Goal: Transaction & Acquisition: Purchase product/service

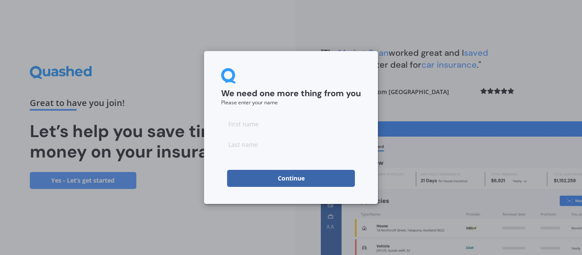
drag, startPoint x: 308, startPoint y: 135, endPoint x: 289, endPoint y: 133, distance: 18.4
click at [289, 133] on div at bounding box center [291, 134] width 140 height 38
click at [255, 130] on input at bounding box center [291, 123] width 140 height 17
click at [242, 162] on form "We need one more thing from you Please enter your name Continue" at bounding box center [291, 127] width 140 height 119
click at [244, 127] on input at bounding box center [291, 123] width 140 height 17
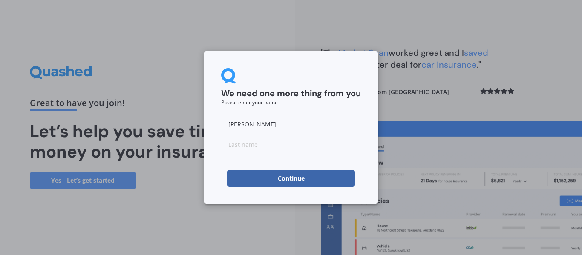
type input "[PERSON_NAME]"
click at [244, 147] on input at bounding box center [291, 144] width 140 height 17
type input "curwen"
click at [278, 179] on button "Continue" at bounding box center [291, 178] width 128 height 17
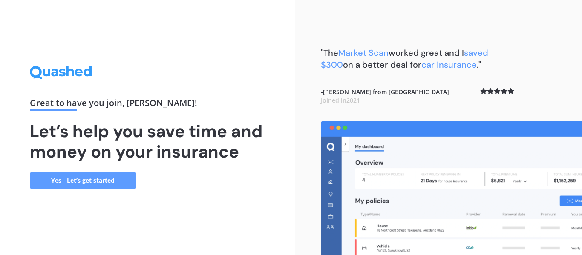
click at [78, 185] on link "Yes - Let’s get started" at bounding box center [83, 180] width 107 height 17
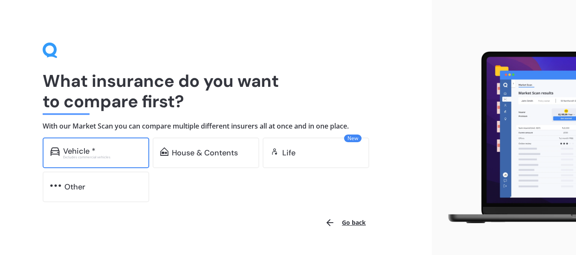
click at [72, 153] on div "Vehicle *" at bounding box center [79, 151] width 32 height 9
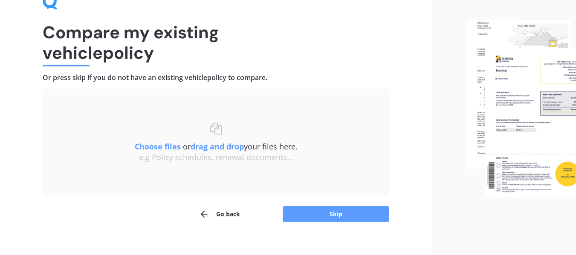
scroll to position [59, 0]
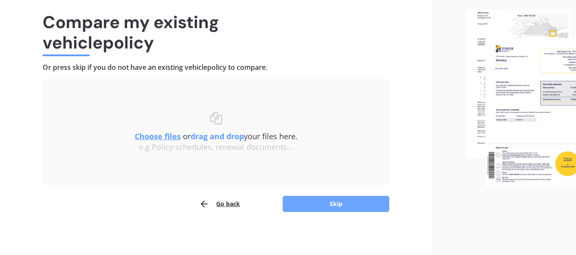
click at [335, 208] on button "Skip" at bounding box center [336, 204] width 107 height 16
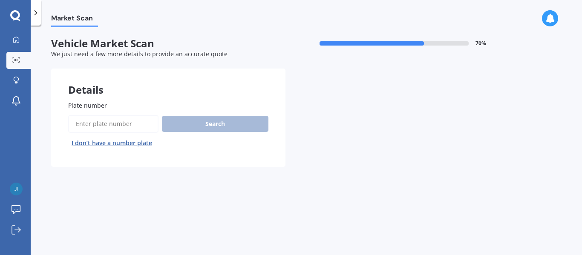
click at [122, 141] on button "I don’t have a number plate" at bounding box center [111, 143] width 87 height 14
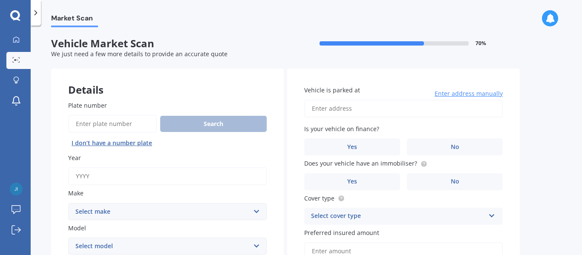
drag, startPoint x: 126, startPoint y: 140, endPoint x: 93, endPoint y: 174, distance: 46.7
click at [90, 175] on input "Year" at bounding box center [167, 176] width 199 height 18
type input "2020"
click at [102, 211] on select "Select make AC ALFA ROMEO ASTON [PERSON_NAME] AUDI AUSTIN BEDFORD Bentley BMW B…" at bounding box center [167, 211] width 199 height 17
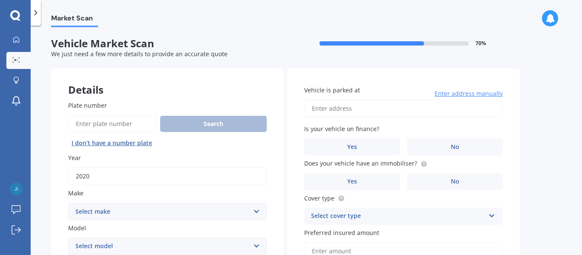
select select "TOYOTA"
click at [68, 203] on select "Select make AC ALFA ROMEO ASTON [PERSON_NAME] AUDI AUSTIN BEDFORD Bentley BMW B…" at bounding box center [167, 211] width 199 height 17
click at [102, 246] on select "Select model 4 Runner 86 [PERSON_NAME] Alphard Altezza Aqua Aristo Aurion Auris…" at bounding box center [167, 246] width 199 height 17
select select "PRIUS"
click at [68, 238] on select "Select model 4 Runner 86 [PERSON_NAME] Alphard Altezza Aqua Aristo Aurion Auris…" at bounding box center [167, 246] width 199 height 17
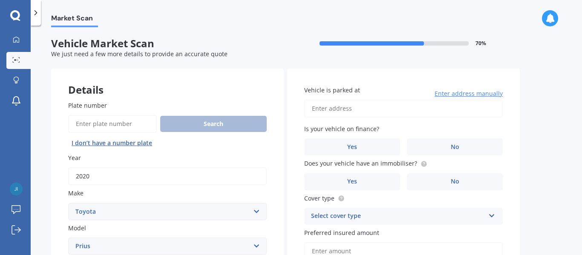
click at [335, 109] on input "Vehicle is parked at" at bounding box center [403, 109] width 199 height 18
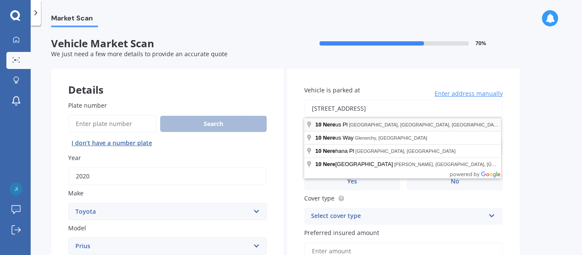
type input "[STREET_ADDRESS]"
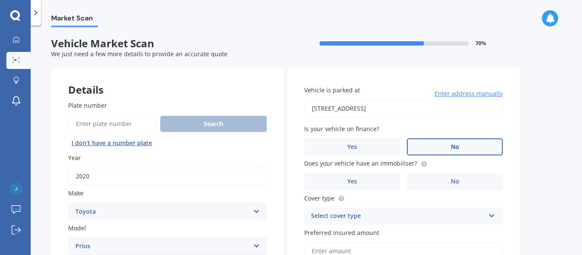
click at [431, 147] on label "No" at bounding box center [455, 146] width 96 height 17
click at [0, 0] on input "No" at bounding box center [0, 0] width 0 height 0
click at [365, 182] on label "Yes" at bounding box center [352, 181] width 96 height 17
click at [0, 0] on input "Yes" at bounding box center [0, 0] width 0 height 0
click at [359, 218] on div "Select cover type" at bounding box center [398, 216] width 174 height 10
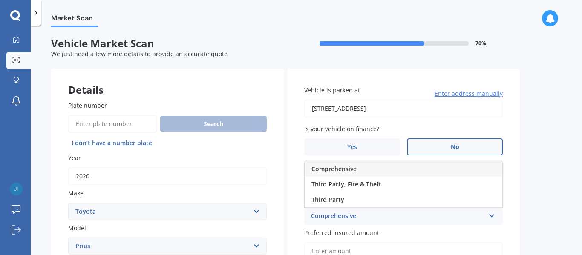
click at [351, 169] on span "Comprehensive" at bounding box center [334, 169] width 45 height 8
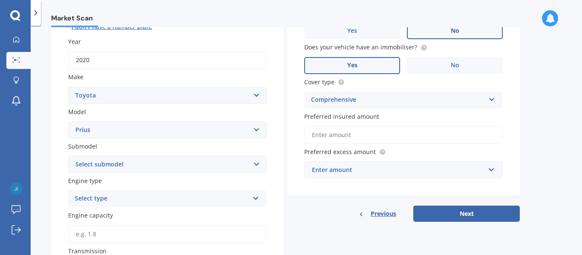
scroll to position [123, 0]
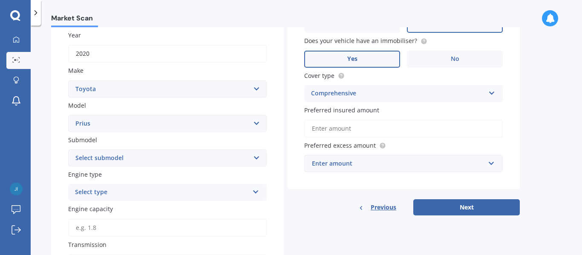
click at [322, 132] on input "Preferred insured amount" at bounding box center [403, 129] width 199 height 18
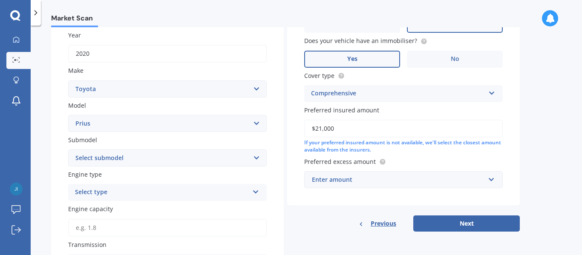
type input "$21,000"
click at [322, 181] on div "Enter amount" at bounding box center [398, 179] width 173 height 9
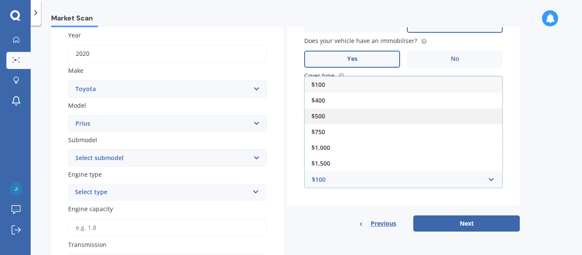
click at [320, 117] on span "$500" at bounding box center [319, 116] width 14 height 8
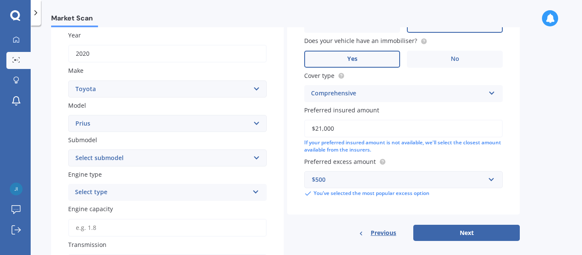
click at [104, 202] on div "Plate number Search I don’t have a number plate Year [DATE] Make Select make AC…" at bounding box center [167, 211] width 233 height 500
click at [99, 159] on select "Select submodel (All other) Hybrid" at bounding box center [167, 158] width 199 height 17
select select "HYBRID"
click at [68, 150] on select "Select submodel (All other) Hybrid" at bounding box center [167, 158] width 199 height 17
click at [94, 192] on div "Select type" at bounding box center [162, 193] width 174 height 10
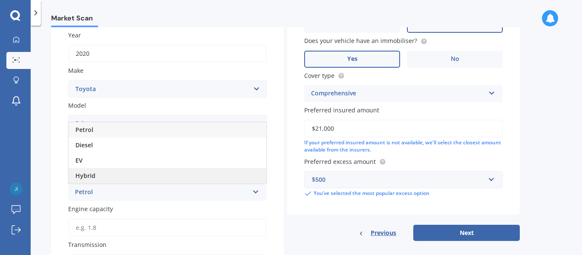
click at [91, 177] on span "Hybrid" at bounding box center [85, 176] width 20 height 8
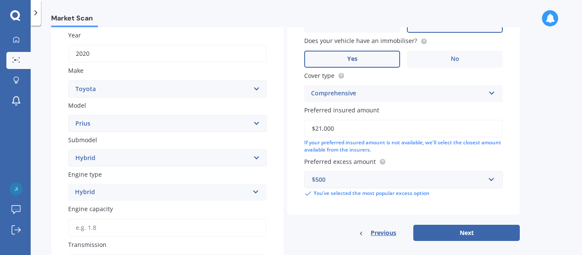
click at [86, 230] on input "Engine capacity" at bounding box center [167, 228] width 199 height 18
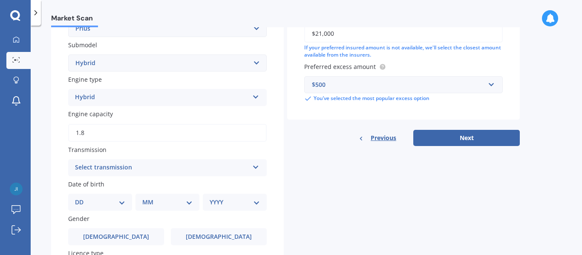
scroll to position [236, 0]
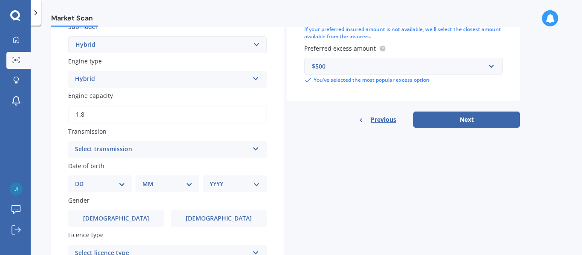
type input "1.8"
click at [157, 144] on div "Select transmission Auto Manual Other" at bounding box center [167, 149] width 199 height 17
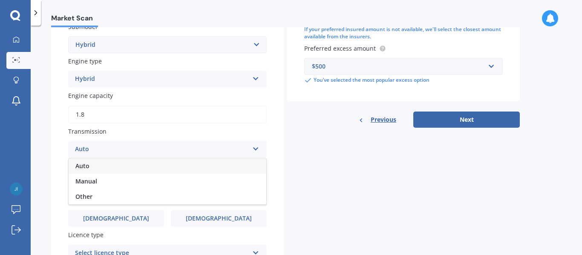
click at [100, 167] on div "Auto" at bounding box center [168, 166] width 198 height 15
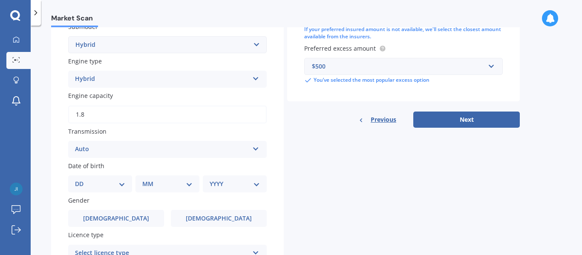
click at [89, 185] on select "DD 01 02 03 04 05 06 07 08 09 10 11 12 13 14 15 16 17 18 19 20 21 22 23 24 25 2…" at bounding box center [100, 183] width 50 height 9
select select "22"
click at [82, 179] on select "DD 01 02 03 04 05 06 07 08 09 10 11 12 13 14 15 16 17 18 19 20 21 22 23 24 25 2…" at bounding box center [100, 183] width 50 height 9
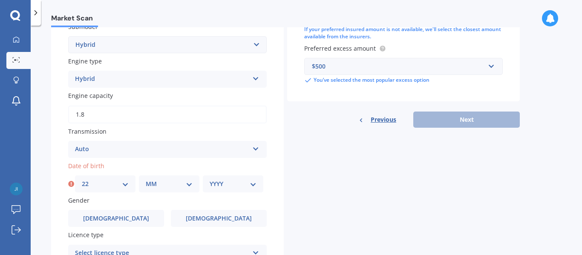
click at [190, 183] on select "MM 01 02 03 04 05 06 07 08 09 10 11 12" at bounding box center [169, 183] width 47 height 9
select select "02"
click at [146, 179] on select "MM 01 02 03 04 05 06 07 08 09 10 11 12" at bounding box center [169, 183] width 47 height 9
click at [253, 184] on select "YYYY 2025 2024 2023 2022 2021 2020 2019 2018 2017 2016 2015 2014 2013 2012 2011…" at bounding box center [233, 183] width 47 height 9
select select "1957"
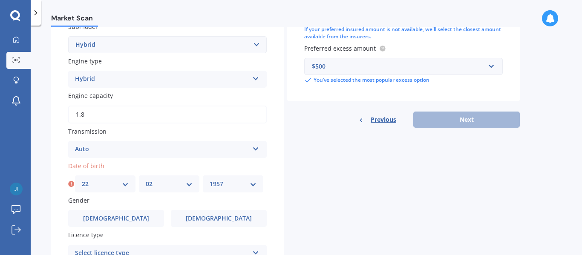
click at [210, 179] on select "YYYY 2025 2024 2023 2022 2021 2020 2019 2018 2017 2016 2015 2014 2013 2012 2011…" at bounding box center [233, 183] width 47 height 9
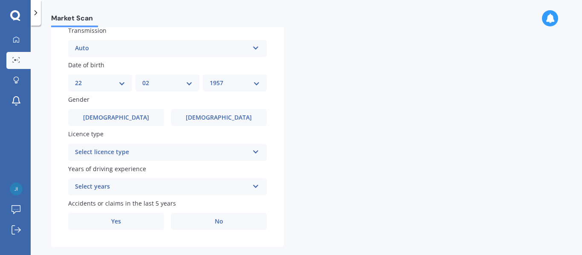
scroll to position [351, 0]
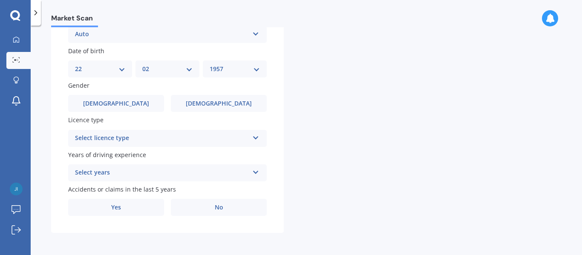
click at [122, 136] on div "Select licence type" at bounding box center [162, 138] width 174 height 10
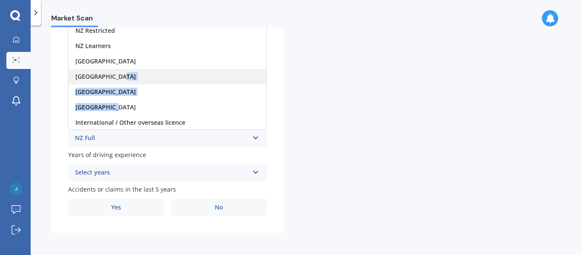
drag, startPoint x: 261, startPoint y: 100, endPoint x: 261, endPoint y: 75, distance: 25.1
click at [261, 75] on div "NZ Full NZ Restricted NZ Learners [GEOGRAPHIC_DATA] [GEOGRAPHIC_DATA] [GEOGRAPH…" at bounding box center [167, 68] width 199 height 123
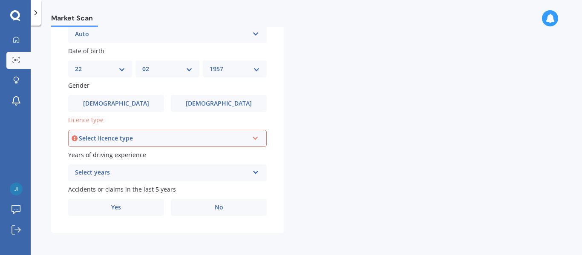
click at [163, 142] on div "Select licence type" at bounding box center [164, 138] width 170 height 9
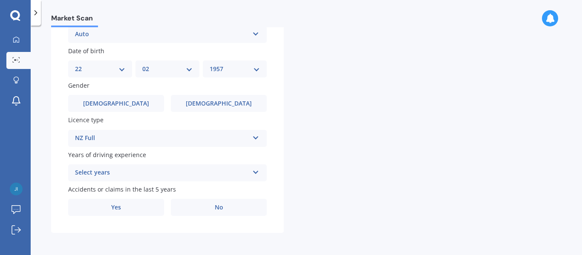
click at [120, 169] on div "Select years" at bounding box center [162, 173] width 174 height 10
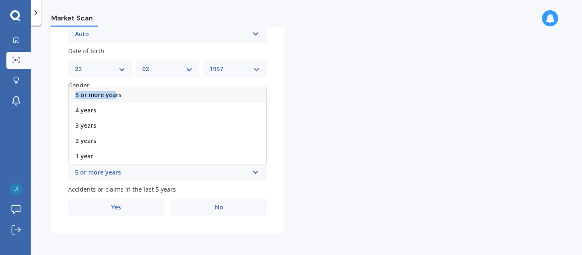
drag, startPoint x: 120, startPoint y: 169, endPoint x: 115, endPoint y: 95, distance: 73.9
click at [115, 164] on div "5 or more years 5 or more years 4 years 3 years 2 years 1 year" at bounding box center [167, 172] width 199 height 17
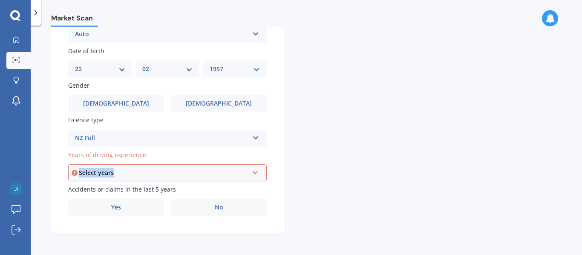
click at [147, 172] on div "Select years" at bounding box center [164, 172] width 170 height 9
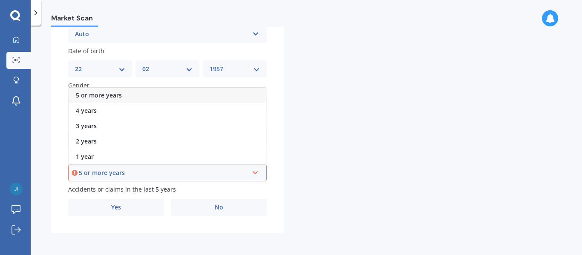
click at [120, 95] on span "5 or more years" at bounding box center [99, 95] width 46 height 8
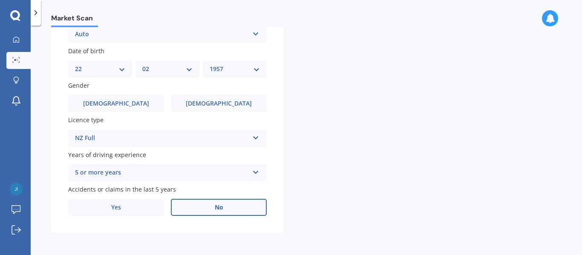
click at [204, 208] on label "No" at bounding box center [219, 207] width 96 height 17
click at [0, 0] on input "No" at bounding box center [0, 0] width 0 height 0
click at [149, 104] on label "[DEMOGRAPHIC_DATA]" at bounding box center [116, 103] width 96 height 17
click at [0, 0] on input "[DEMOGRAPHIC_DATA]" at bounding box center [0, 0] width 0 height 0
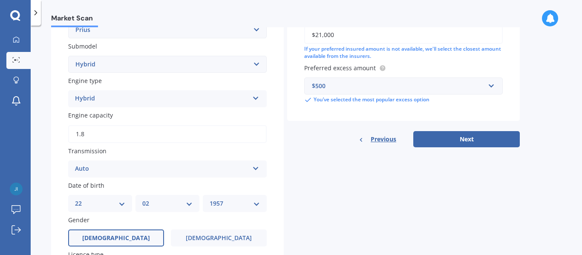
scroll to position [213, 0]
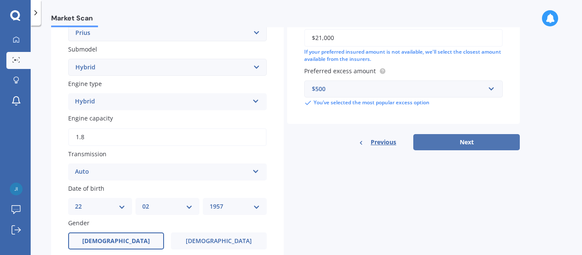
click at [479, 147] on button "Next" at bounding box center [466, 142] width 107 height 16
select select "22"
select select "02"
select select "1957"
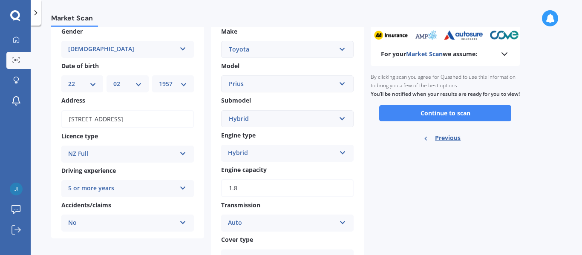
scroll to position [0, 0]
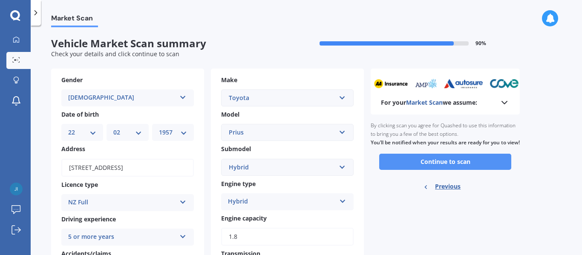
click at [447, 170] on button "Continue to scan" at bounding box center [445, 162] width 132 height 16
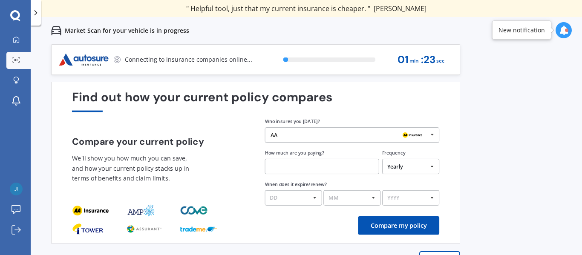
drag, startPoint x: 361, startPoint y: 142, endPoint x: 379, endPoint y: 118, distance: 29.8
click at [379, 118] on div "Who insures you [DATE]? AA AA Tower AMI State AMP ANZ ASB BNZ Trade Me Insuranc…" at bounding box center [352, 130] width 175 height 25
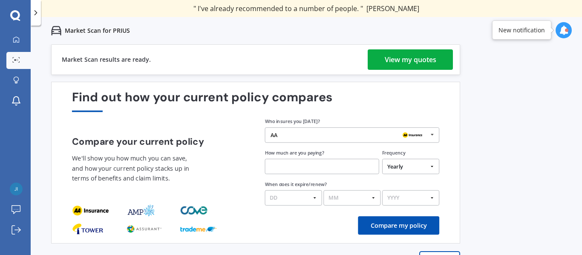
click at [389, 62] on div "View my quotes" at bounding box center [411, 59] width 52 height 20
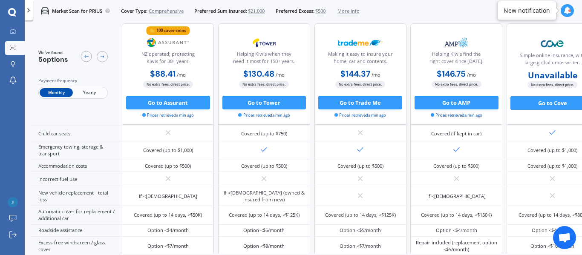
scroll to position [173, 0]
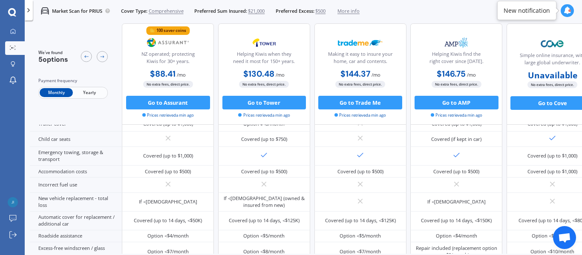
click at [569, 115] on div "Go to Cove" at bounding box center [553, 106] width 92 height 21
click at [87, 94] on span "Yearly" at bounding box center [89, 93] width 33 height 9
